Goal: Book appointment/travel/reservation

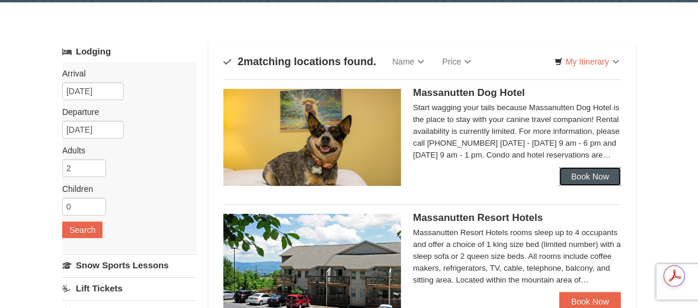
click at [573, 177] on link "Book Now" at bounding box center [590, 176] width 62 height 19
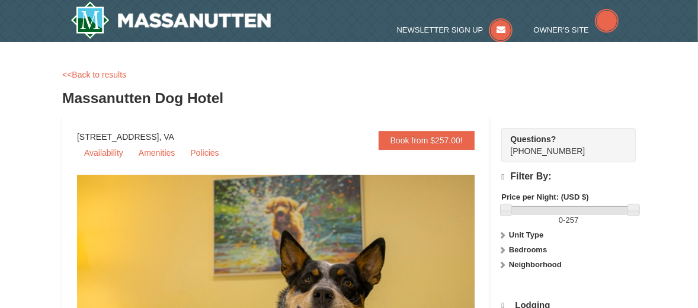
select select "10"
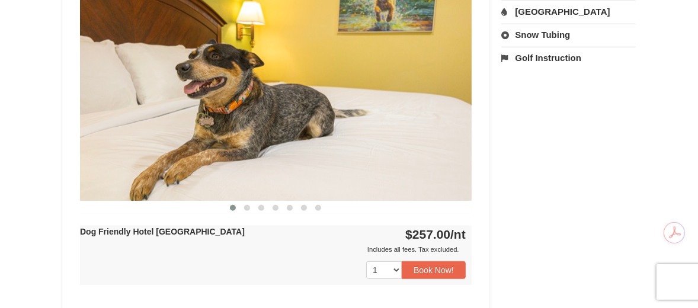
scroll to position [532, 0]
